Goal: Task Accomplishment & Management: Manage account settings

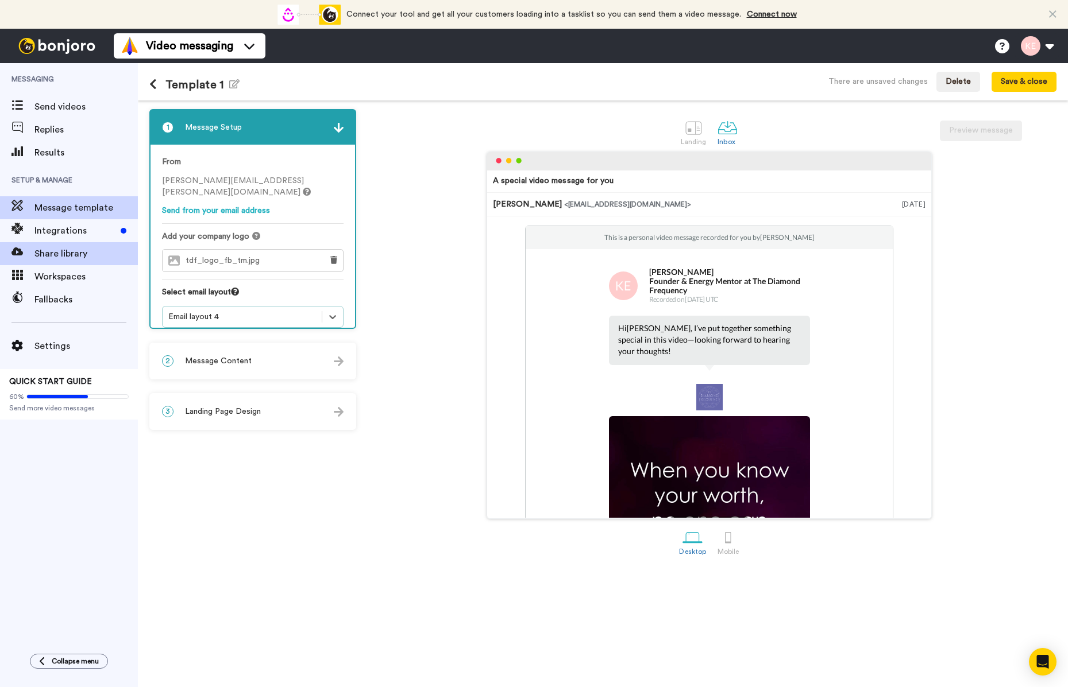
scroll to position [23, 0]
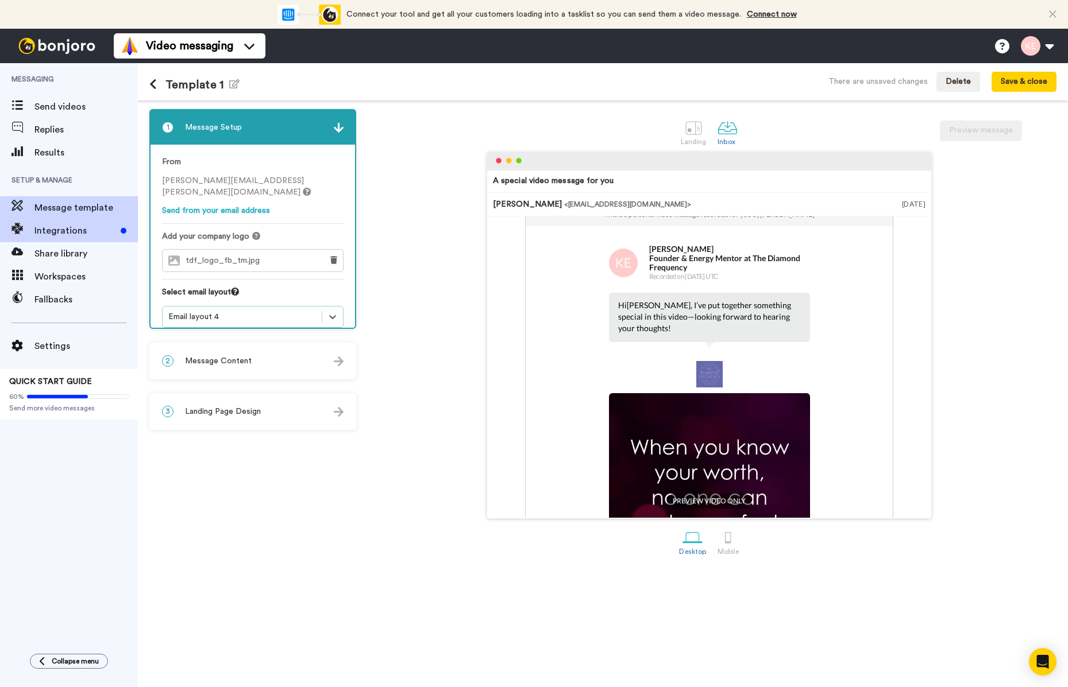
click at [63, 234] on span "Integrations" at bounding box center [75, 231] width 82 height 14
click at [1009, 82] on button "Save & close" at bounding box center [1023, 82] width 65 height 21
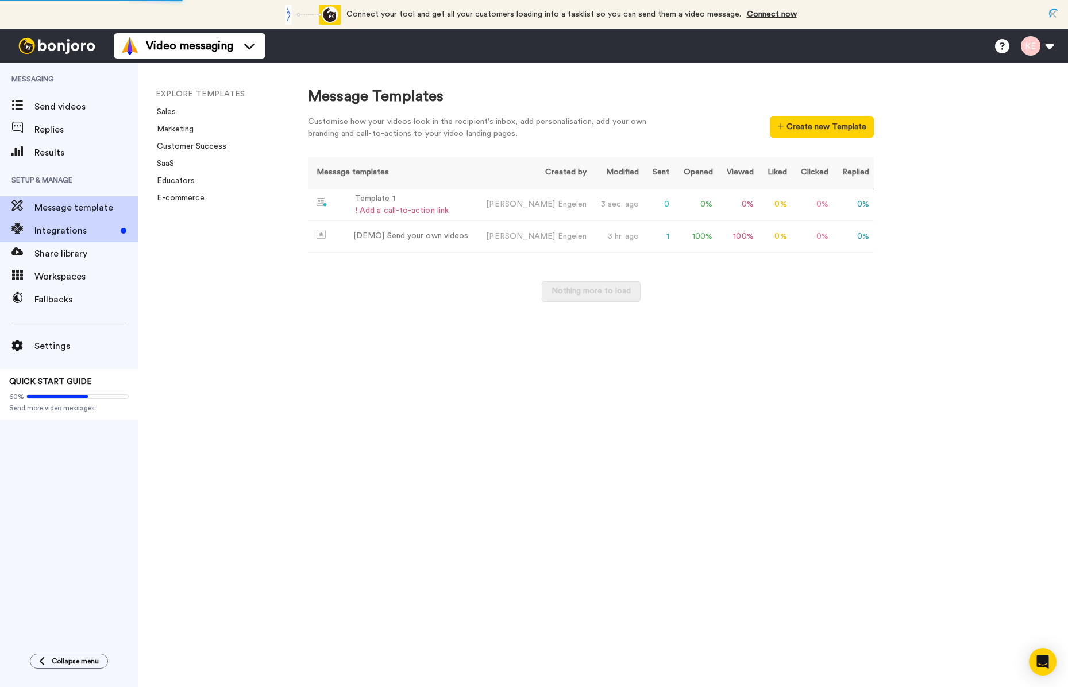
click at [38, 231] on span "Integrations" at bounding box center [75, 231] width 82 height 14
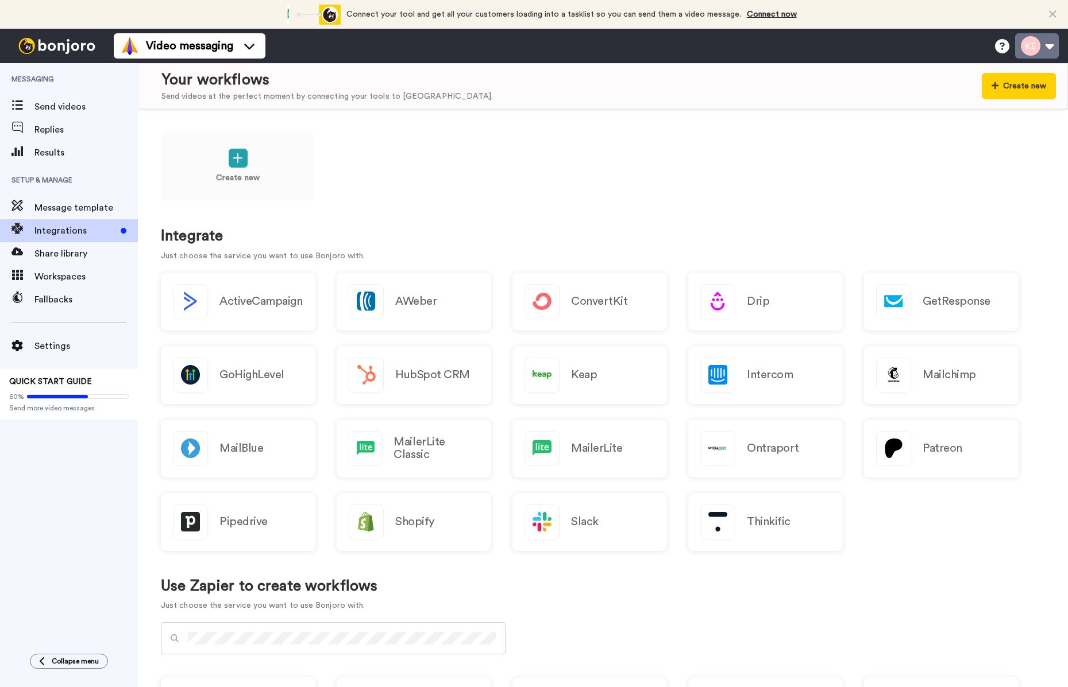
click at [1043, 49] on button at bounding box center [1037, 45] width 44 height 25
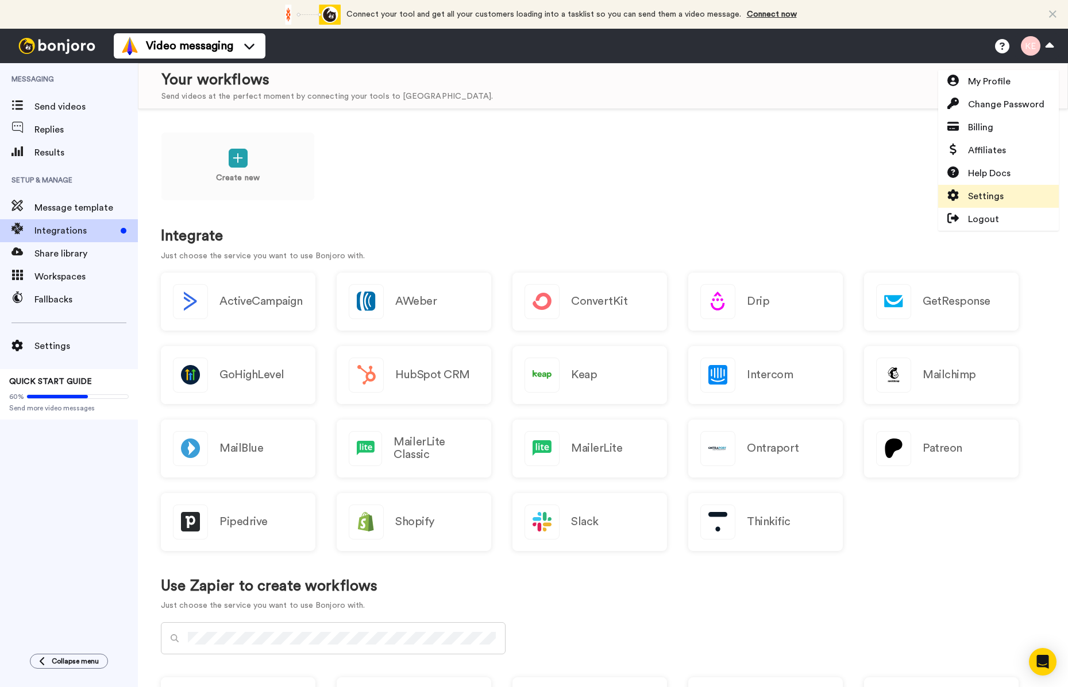
click at [982, 200] on span "Settings" at bounding box center [986, 197] width 36 height 14
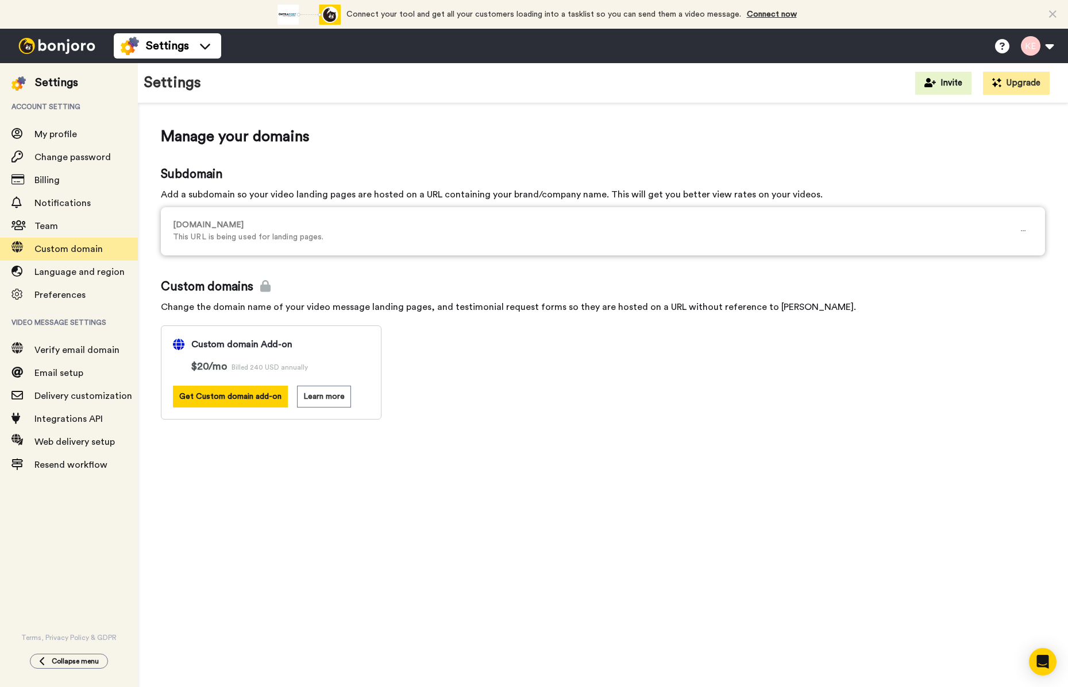
click at [361, 232] on p "This URL is being used for landing pages." at bounding box center [593, 237] width 841 height 12
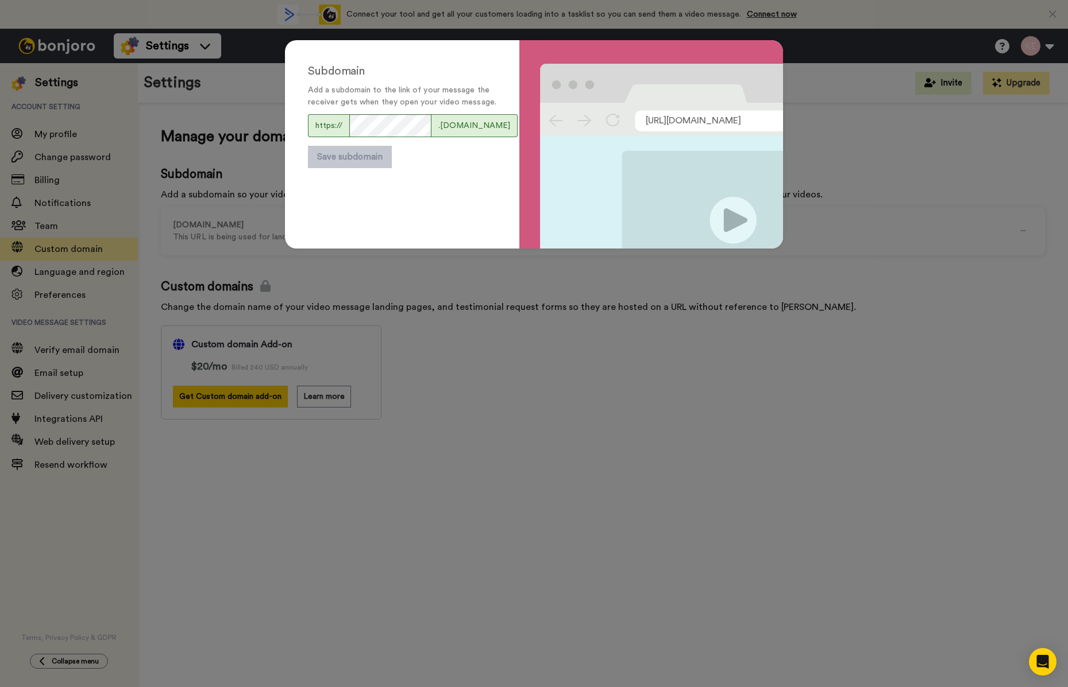
click at [438, 346] on div "Subdomain Add a subdomain to the link of your message the receiver gets when th…" at bounding box center [534, 343] width 1068 height 687
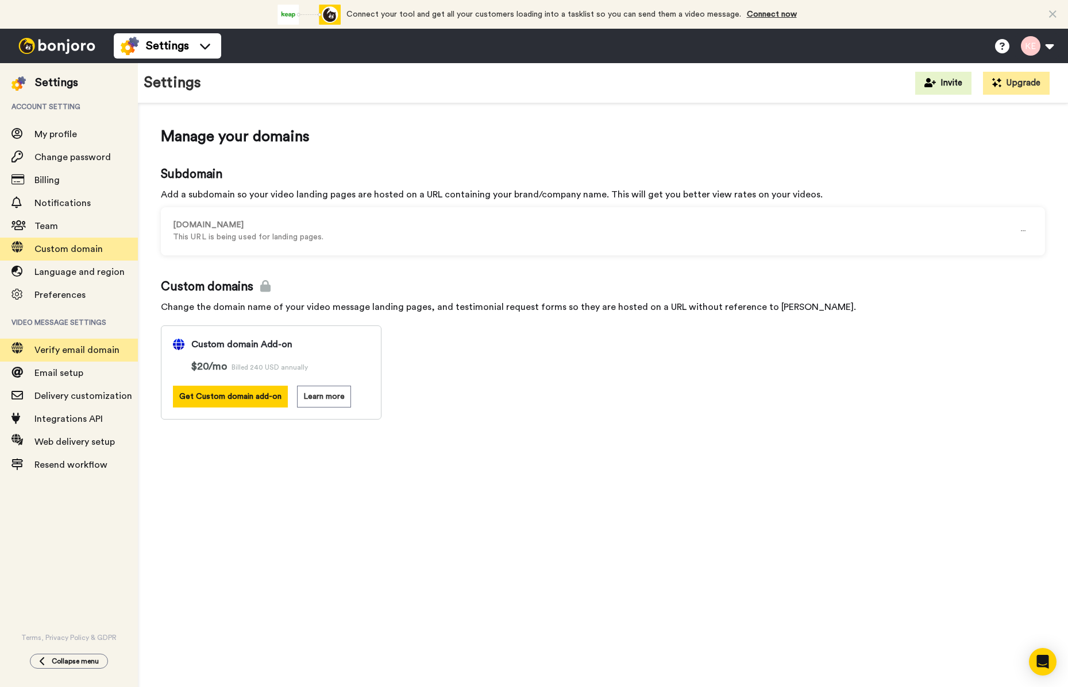
click at [57, 353] on span "Verify email domain" at bounding box center [76, 350] width 85 height 9
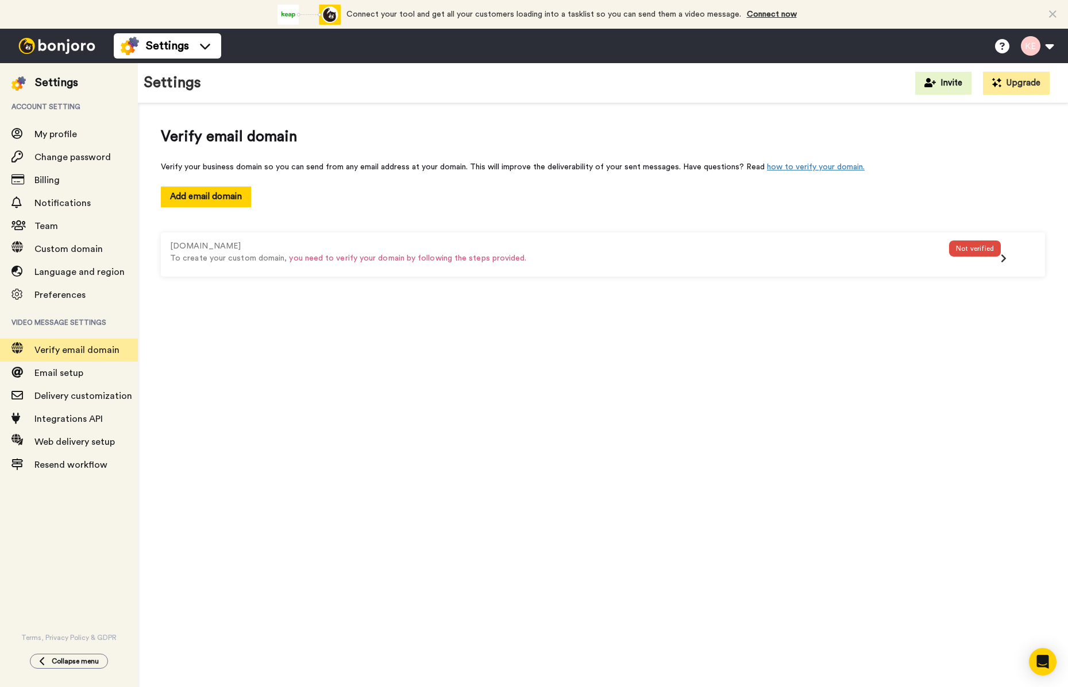
click at [478, 261] on span "you need to verify your domain by following the steps provided." at bounding box center [407, 258] width 237 height 8
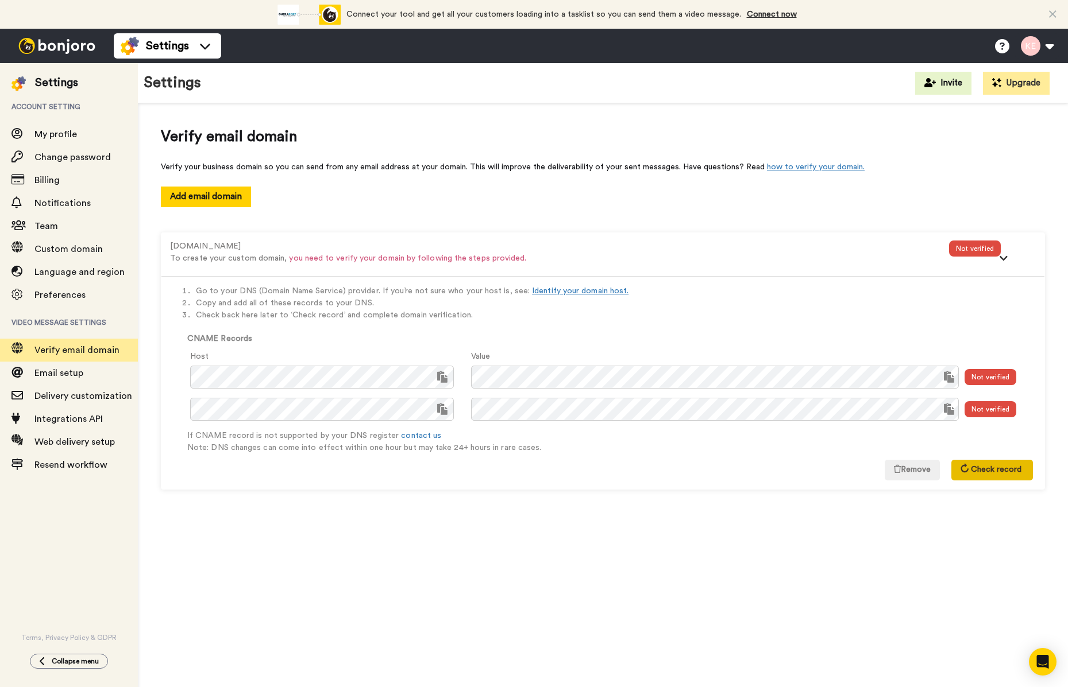
click at [976, 470] on span "Check record" at bounding box center [995, 470] width 51 height 8
click at [980, 473] on span "Check record" at bounding box center [995, 470] width 51 height 8
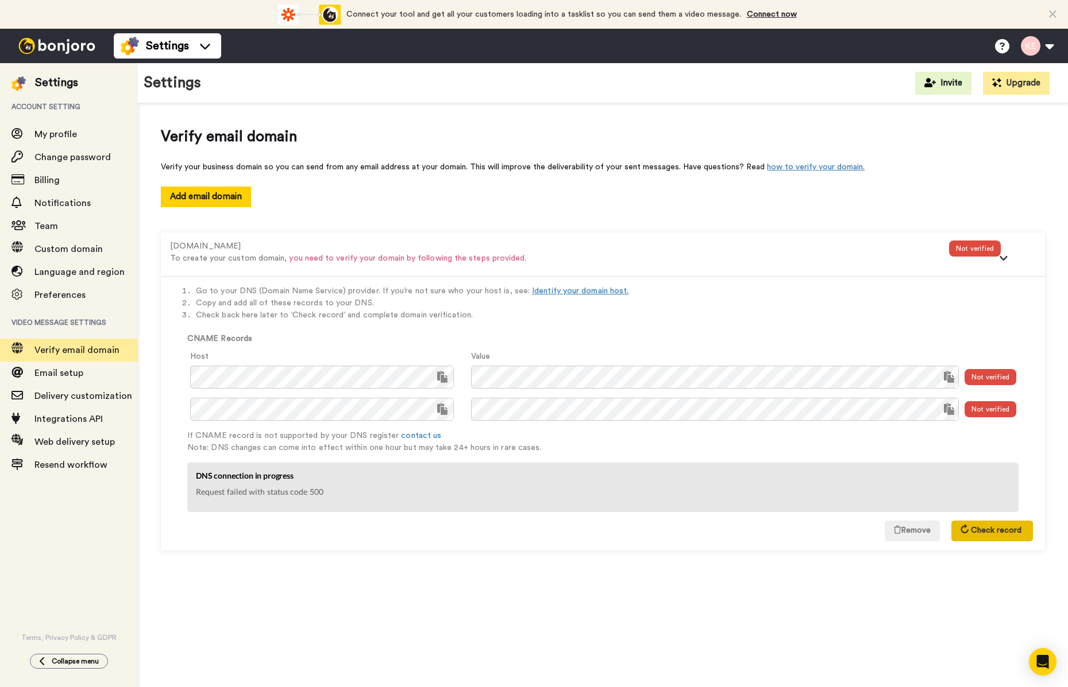
click at [978, 533] on span "Check record" at bounding box center [995, 531] width 51 height 8
click at [978, 532] on span "Check record" at bounding box center [995, 531] width 51 height 8
click at [76, 378] on span "Email setup" at bounding box center [58, 373] width 49 height 9
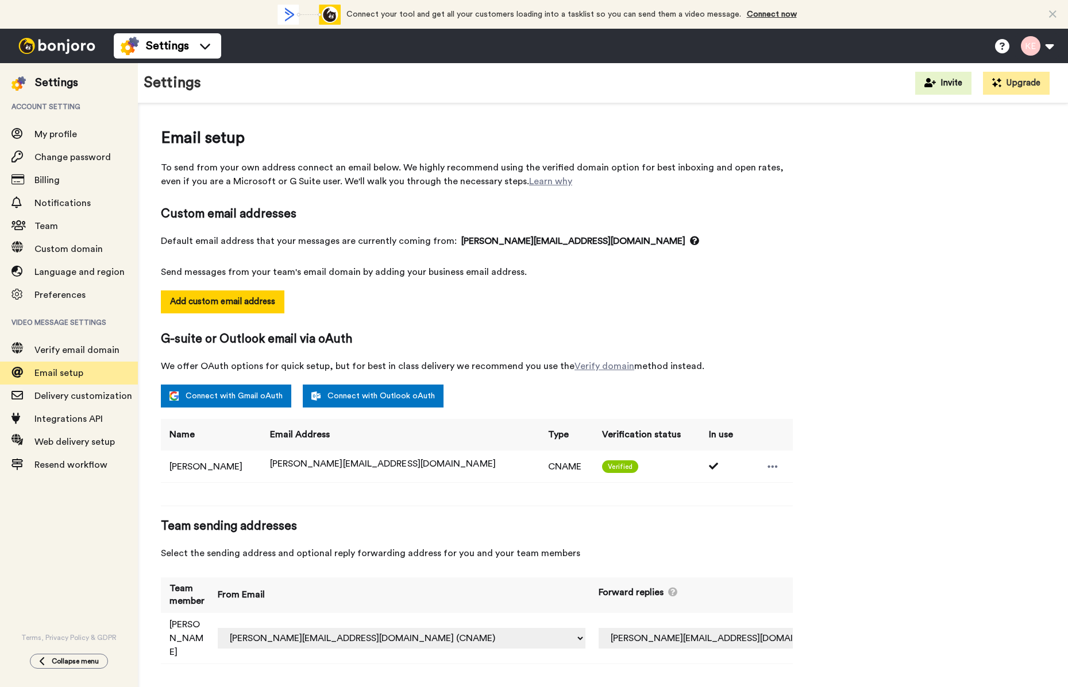
select select "163892"
click at [78, 354] on span "Verify email domain" at bounding box center [76, 350] width 85 height 9
